Goal: Task Accomplishment & Management: Complete application form

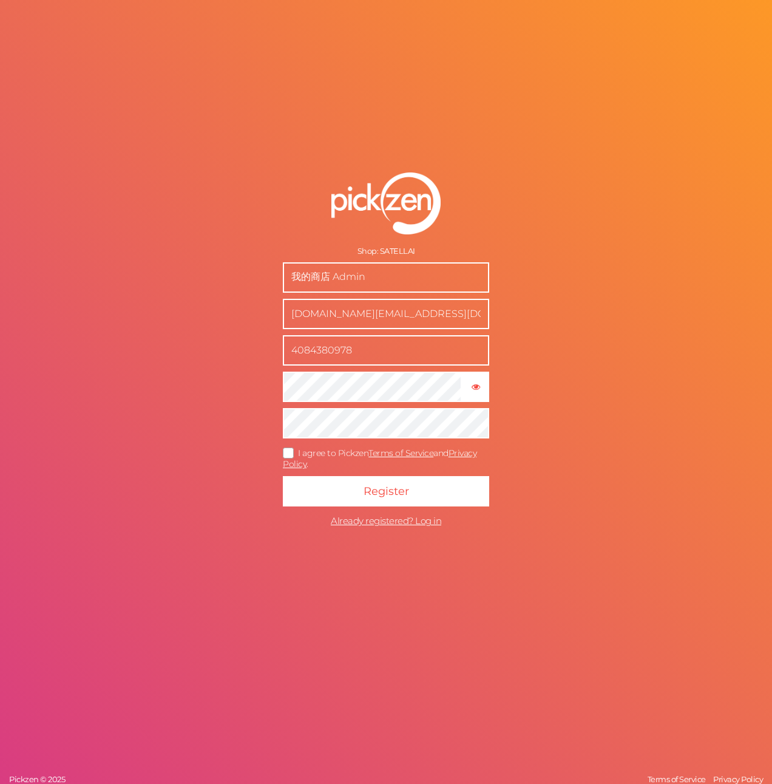
click at [289, 455] on icon at bounding box center [288, 452] width 19 height 7
click at [0, 0] on input "I agree to Pickzen Terms of Service and Privacy Policy ." at bounding box center [0, 0] width 0 height 0
click at [413, 317] on input "[DOMAIN_NAME][EMAIL_ADDRESS][DOMAIN_NAME]" at bounding box center [386, 314] width 206 height 30
click at [359, 355] on input "4084380978" at bounding box center [386, 350] width 206 height 30
click at [632, 398] on div "Shop: SATELLAI 我的商店 Admin shopify.us@satellai.com 4084380978 × Show password I …" at bounding box center [386, 392] width 772 height 784
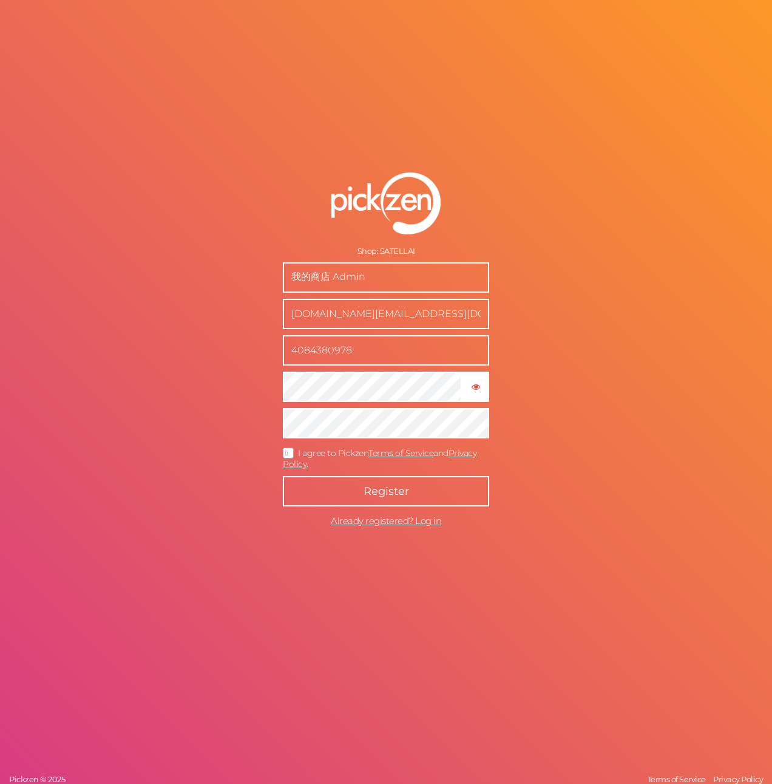
click at [436, 493] on button "Register" at bounding box center [386, 491] width 206 height 30
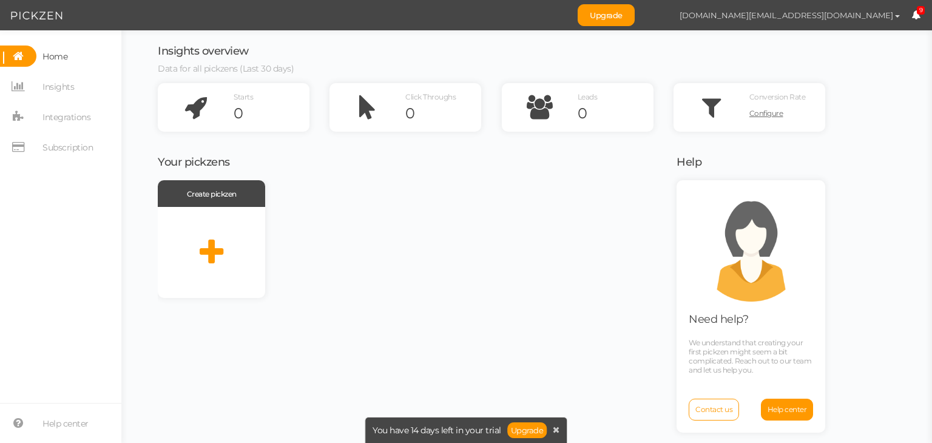
click at [899, 15] on span "button" at bounding box center [897, 16] width 5 height 2
drag, startPoint x: 488, startPoint y: 284, endPoint x: 481, endPoint y: 280, distance: 7.6
click at [488, 284] on div "Create pickzen" at bounding box center [410, 239] width 504 height 118
click at [68, 135] on nav "Home Insights Integrations Subscription" at bounding box center [60, 106] width 121 height 121
click at [64, 149] on span "Subscription" at bounding box center [67, 147] width 50 height 19
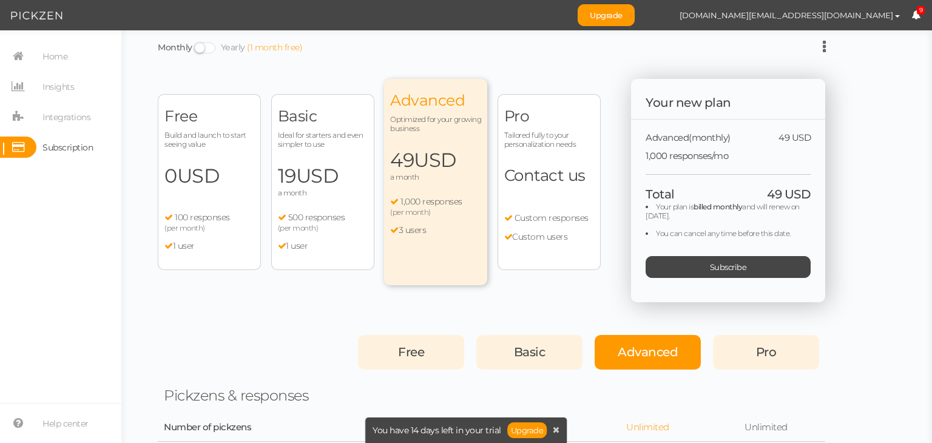
click at [428, 341] on div "Free" at bounding box center [411, 352] width 106 height 35
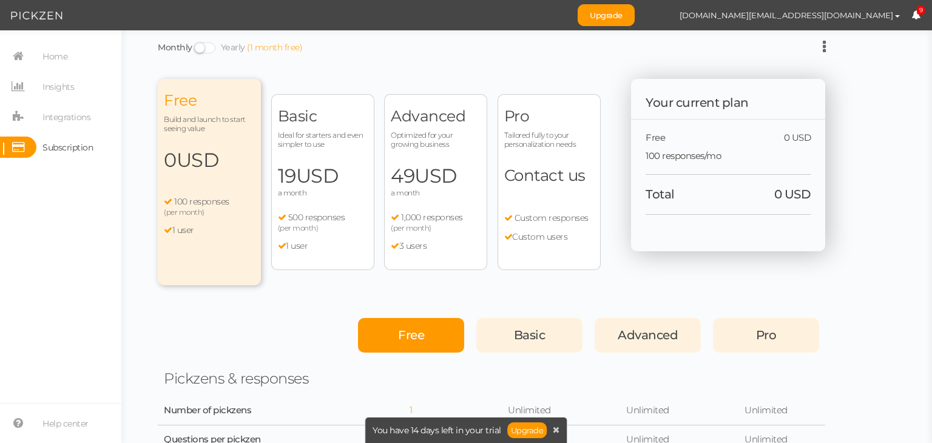
click at [824, 49] on icon at bounding box center [824, 46] width 3 height 15
